Goal: Transaction & Acquisition: Book appointment/travel/reservation

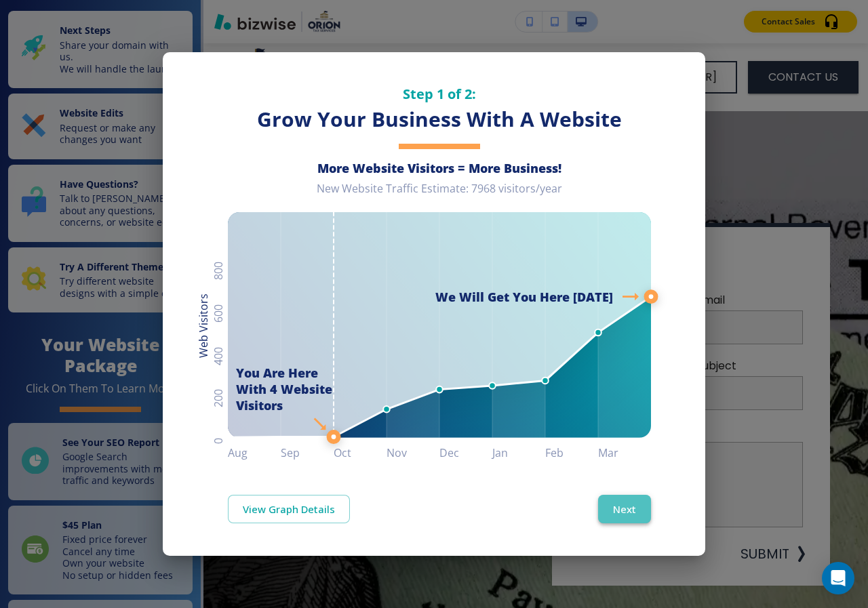
click at [627, 500] on button "Next" at bounding box center [624, 509] width 53 height 28
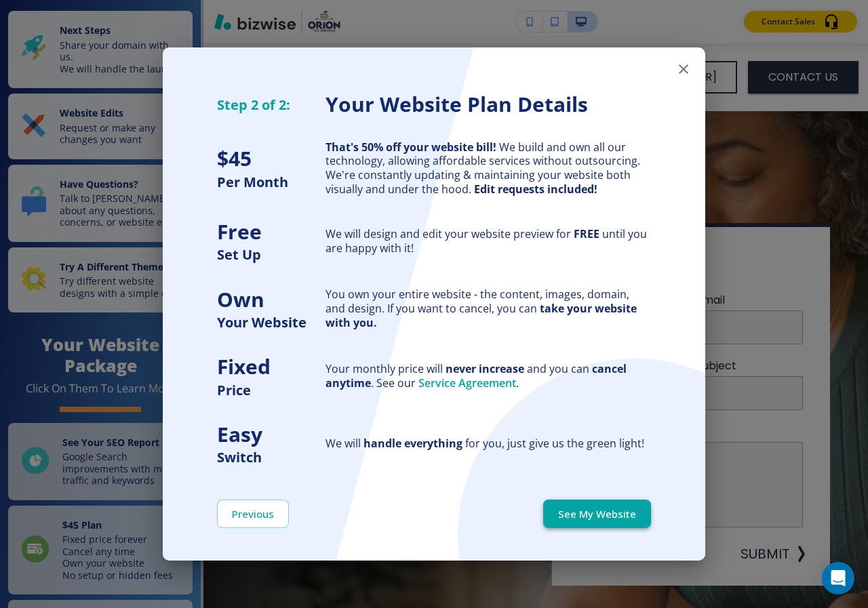
click at [586, 515] on button "See My Website" at bounding box center [597, 514] width 108 height 28
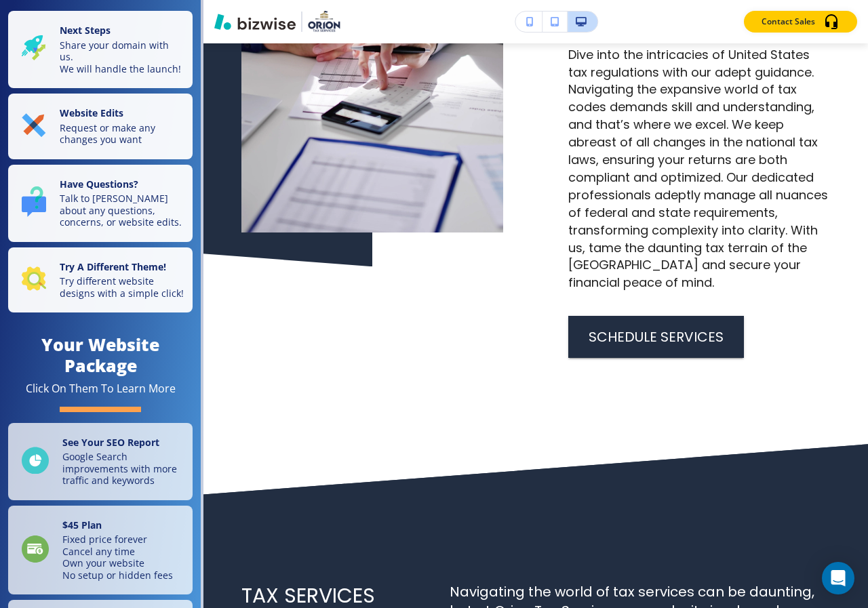
scroll to position [3553, 0]
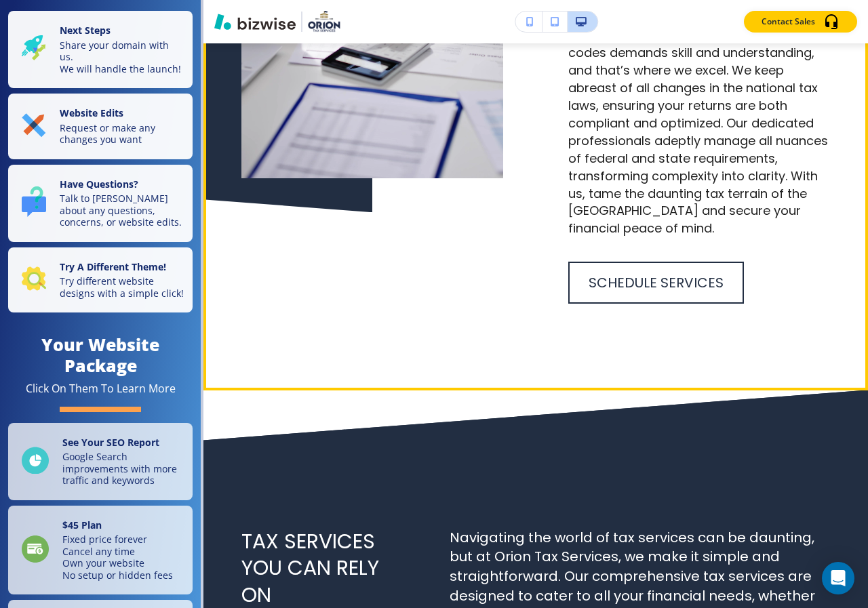
click at [612, 300] on button "Schedule Services" at bounding box center [656, 283] width 176 height 42
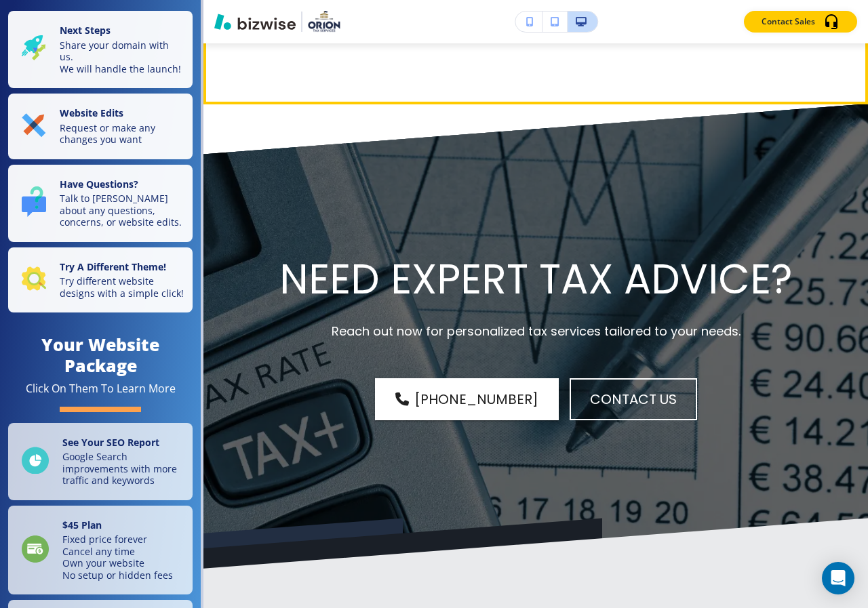
scroll to position [0, 0]
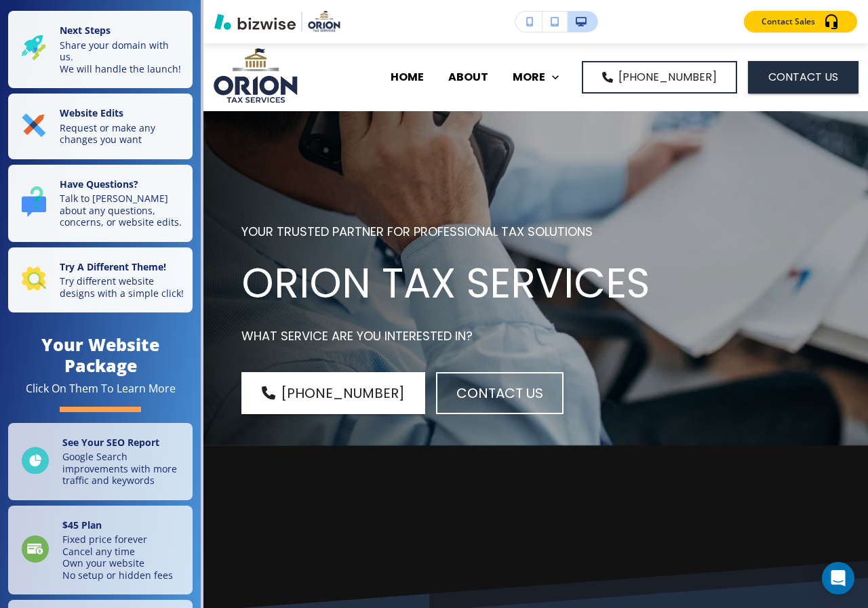
drag, startPoint x: 862, startPoint y: 162, endPoint x: 440, endPoint y: 172, distance: 421.8
